Goal: Check status: Check status

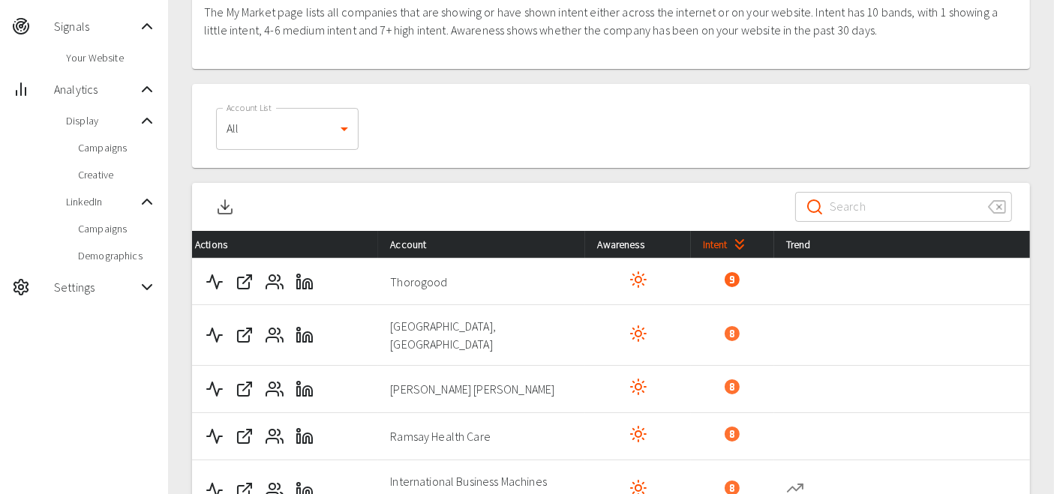
scroll to position [123, 0]
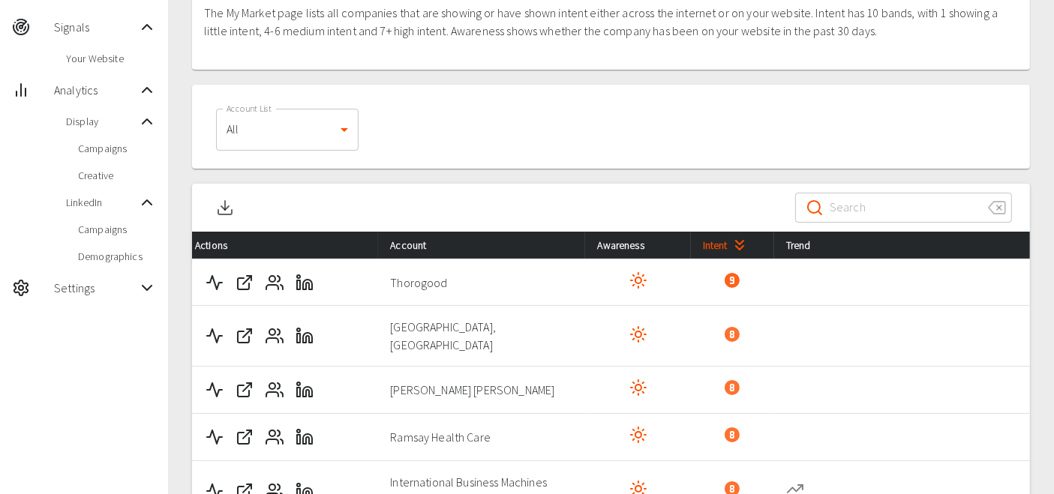
click at [122, 234] on span "Campaigns" at bounding box center [117, 229] width 78 height 15
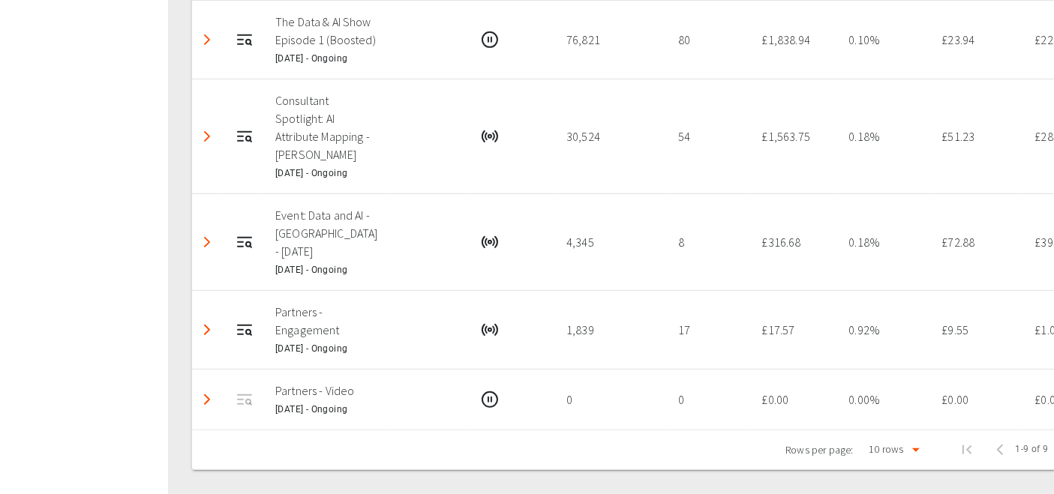
scroll to position [771, 0]
click at [485, 140] on icon "Running" at bounding box center [485, 136] width 1 height 7
click at [241, 145] on icon "Campaign Report" at bounding box center [244, 136] width 18 height 18
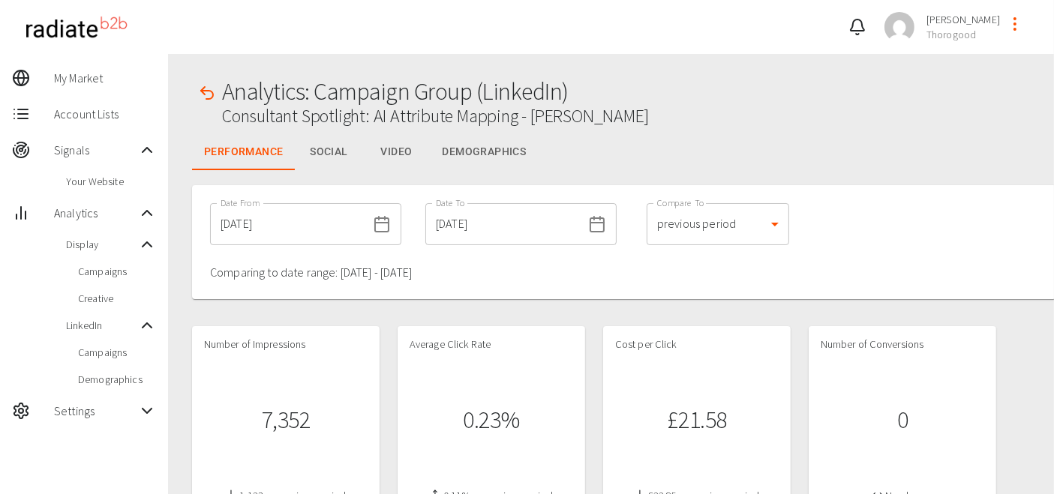
click at [466, 153] on button "Demographics" at bounding box center [484, 152] width 108 height 36
